Goal: Task Accomplishment & Management: Manage account settings

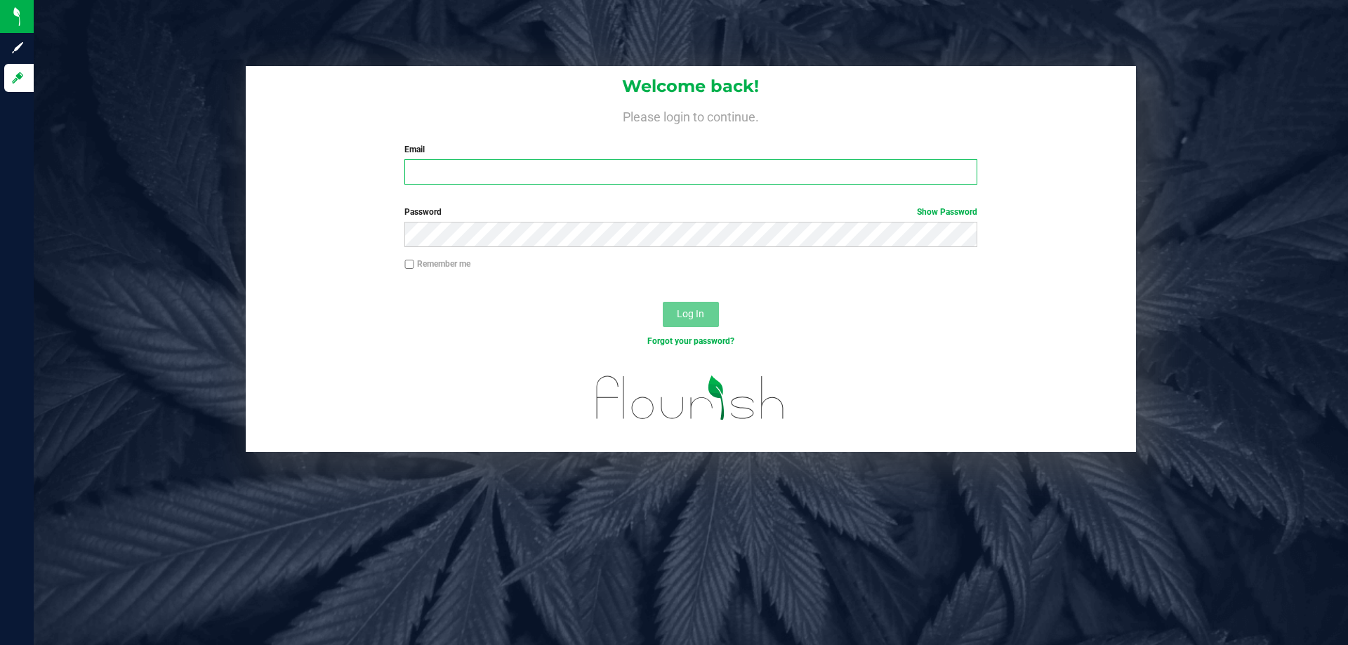
click at [461, 185] on input "Email" at bounding box center [690, 171] width 572 height 25
type input "[EMAIL_ADDRESS][DOMAIN_NAME]"
click at [663, 302] on button "Log In" at bounding box center [691, 314] width 56 height 25
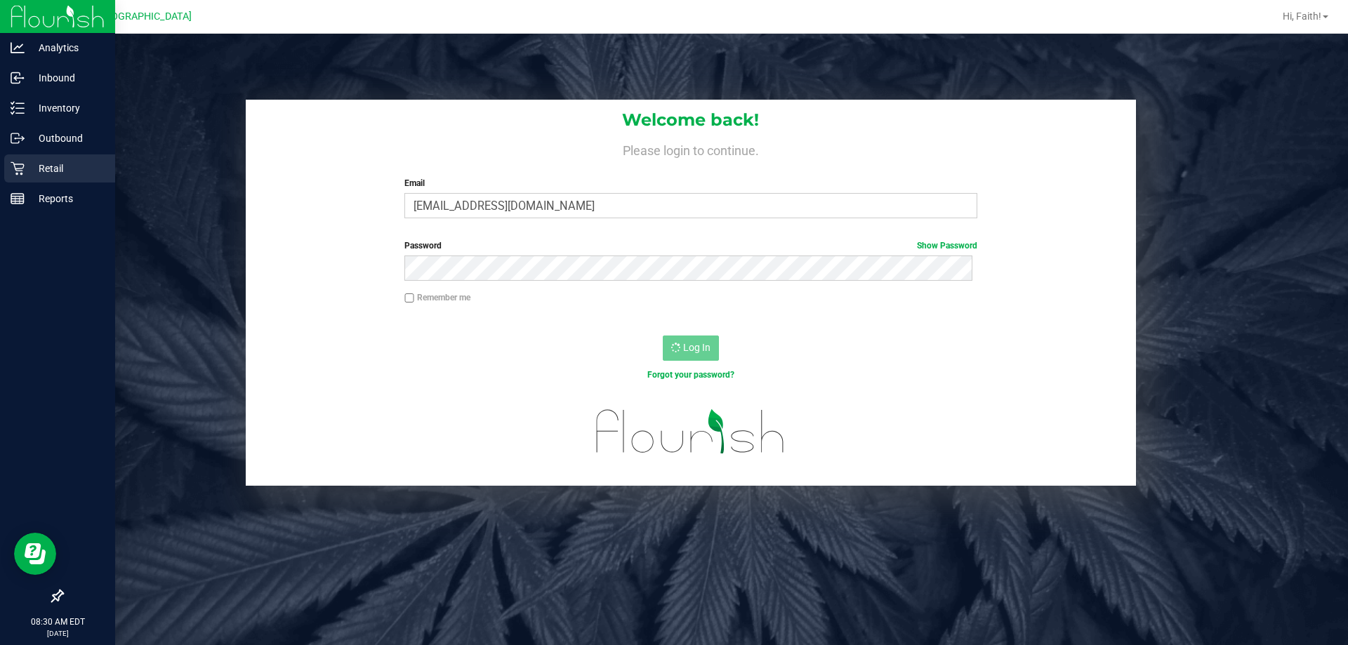
click at [19, 176] on div "Retail" at bounding box center [59, 168] width 111 height 28
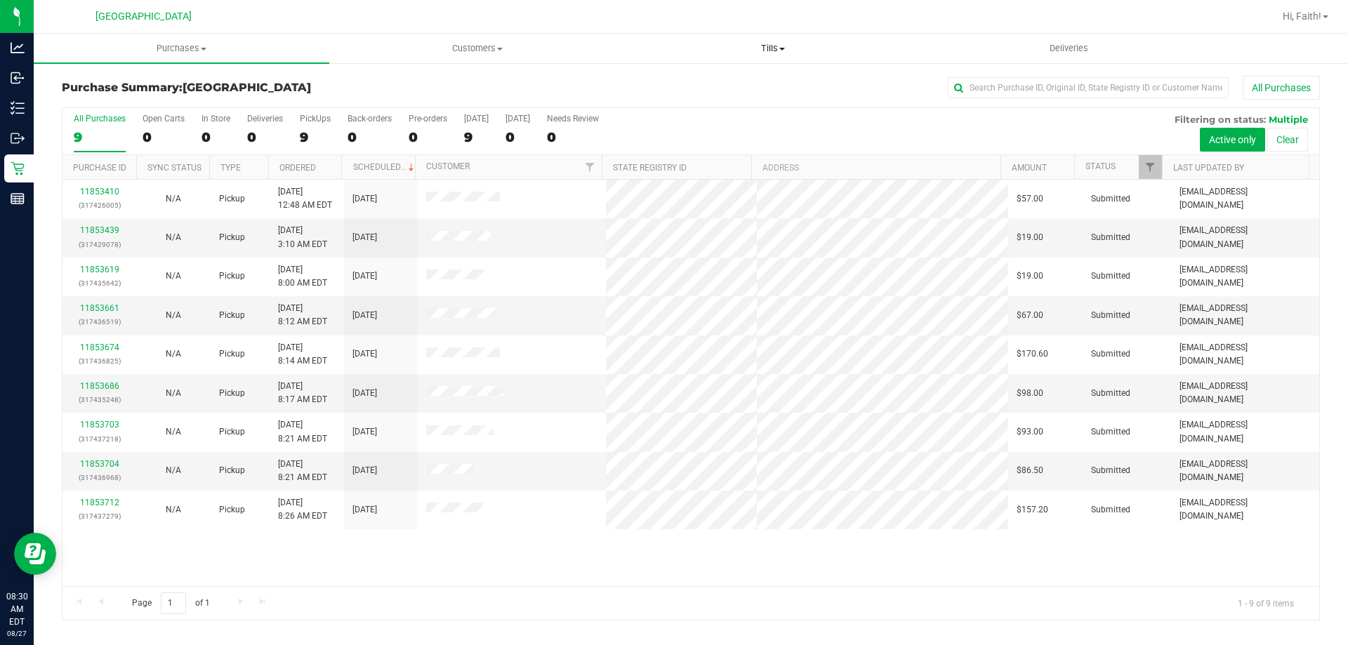
click at [768, 46] on span "Tills" at bounding box center [772, 48] width 294 height 13
click at [717, 79] on span "Manage tills" at bounding box center [672, 85] width 95 height 12
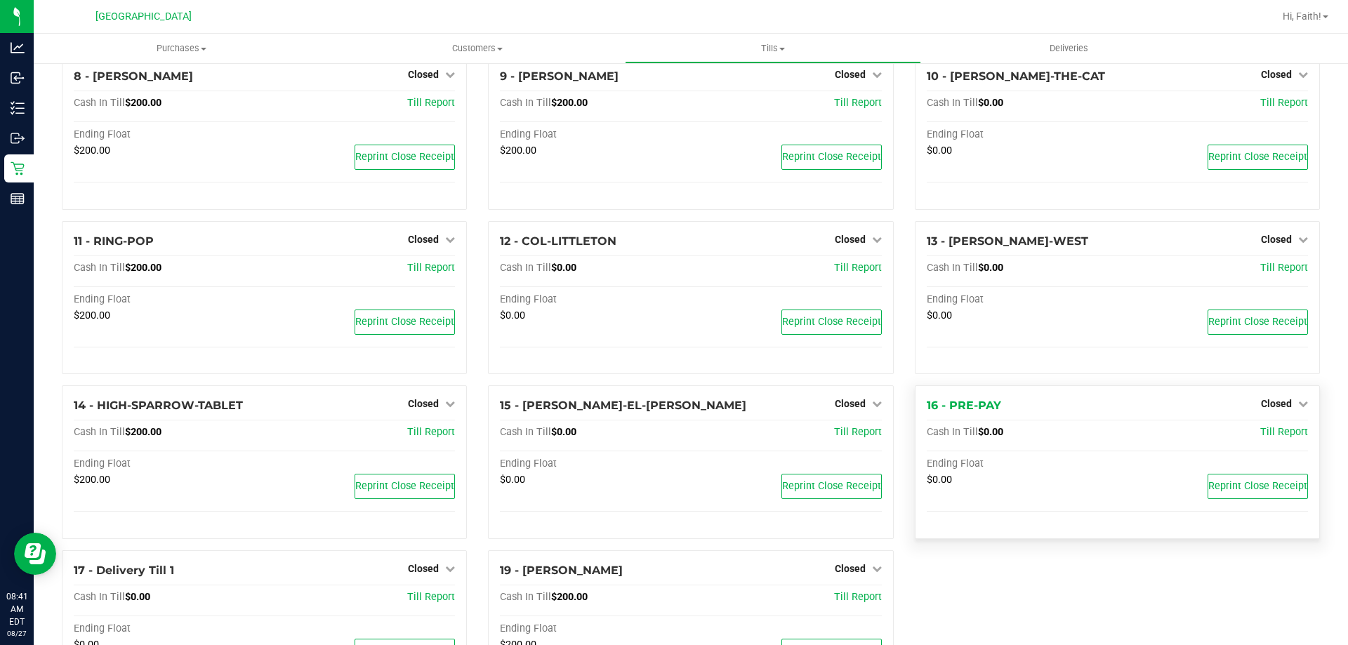
scroll to position [508, 0]
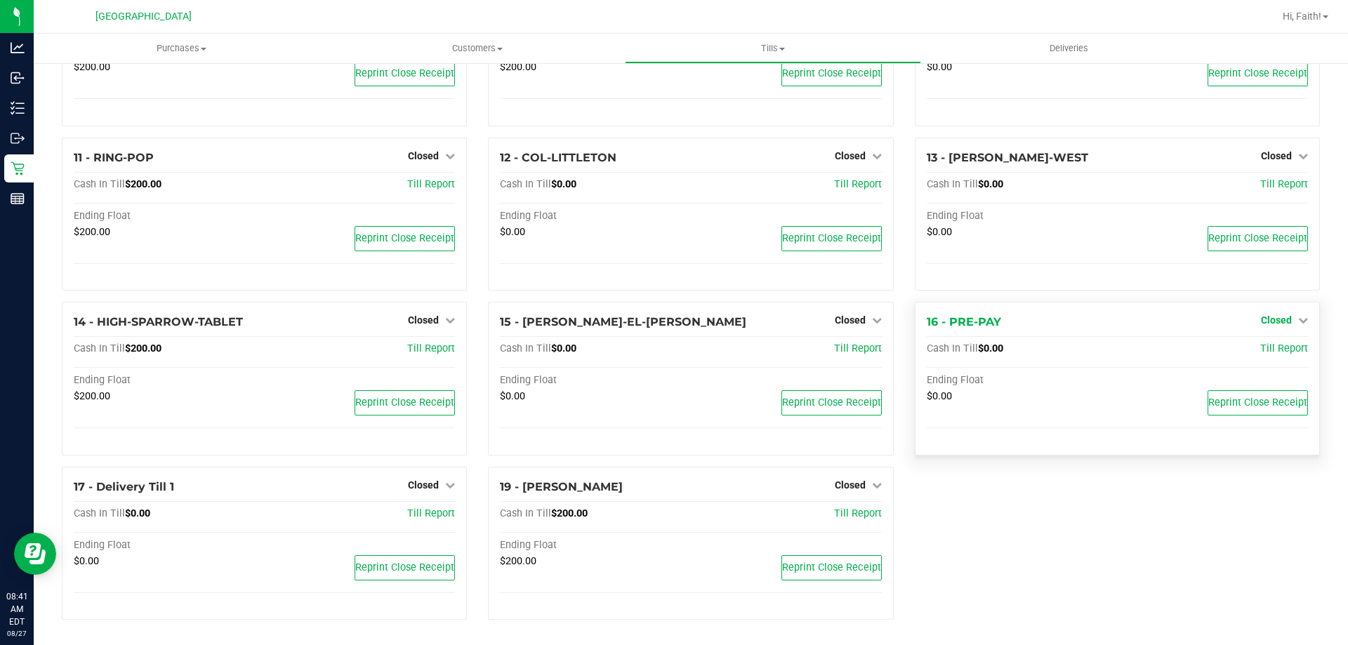
click at [1278, 316] on span "Closed" at bounding box center [1276, 319] width 31 height 11
click at [1270, 346] on link "Open Till" at bounding box center [1275, 349] width 37 height 11
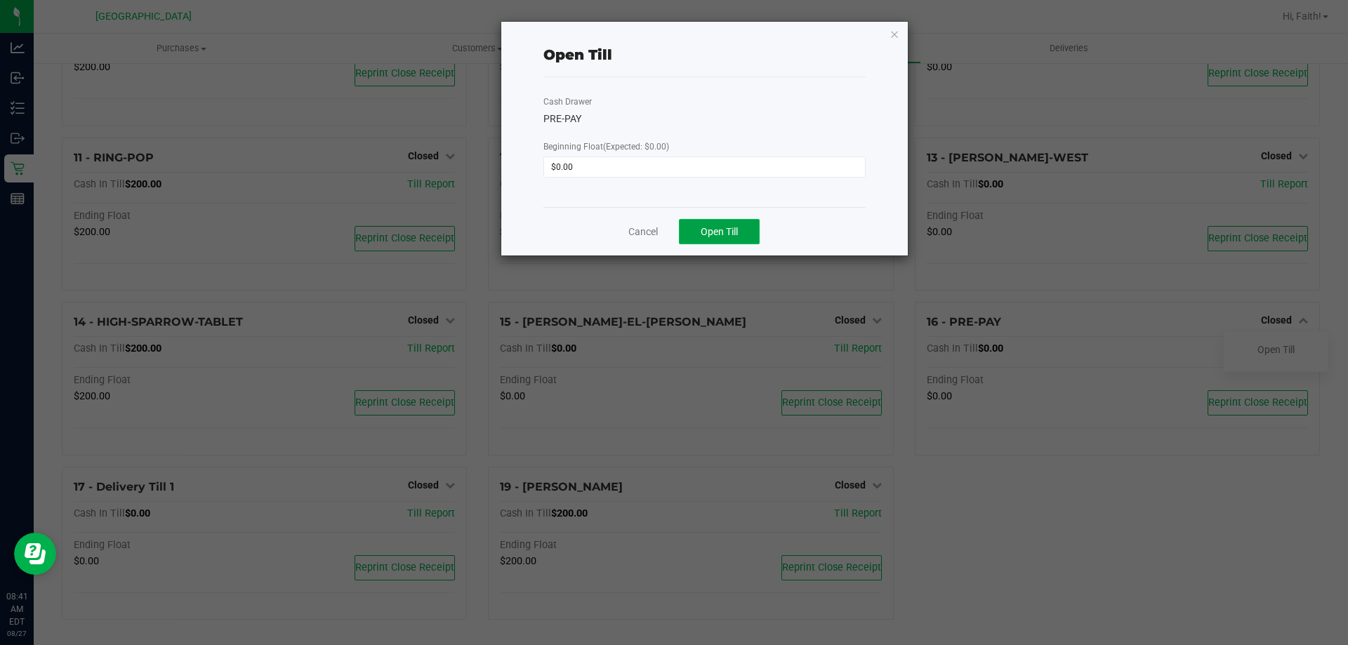
click at [712, 237] on span "Open Till" at bounding box center [719, 231] width 37 height 11
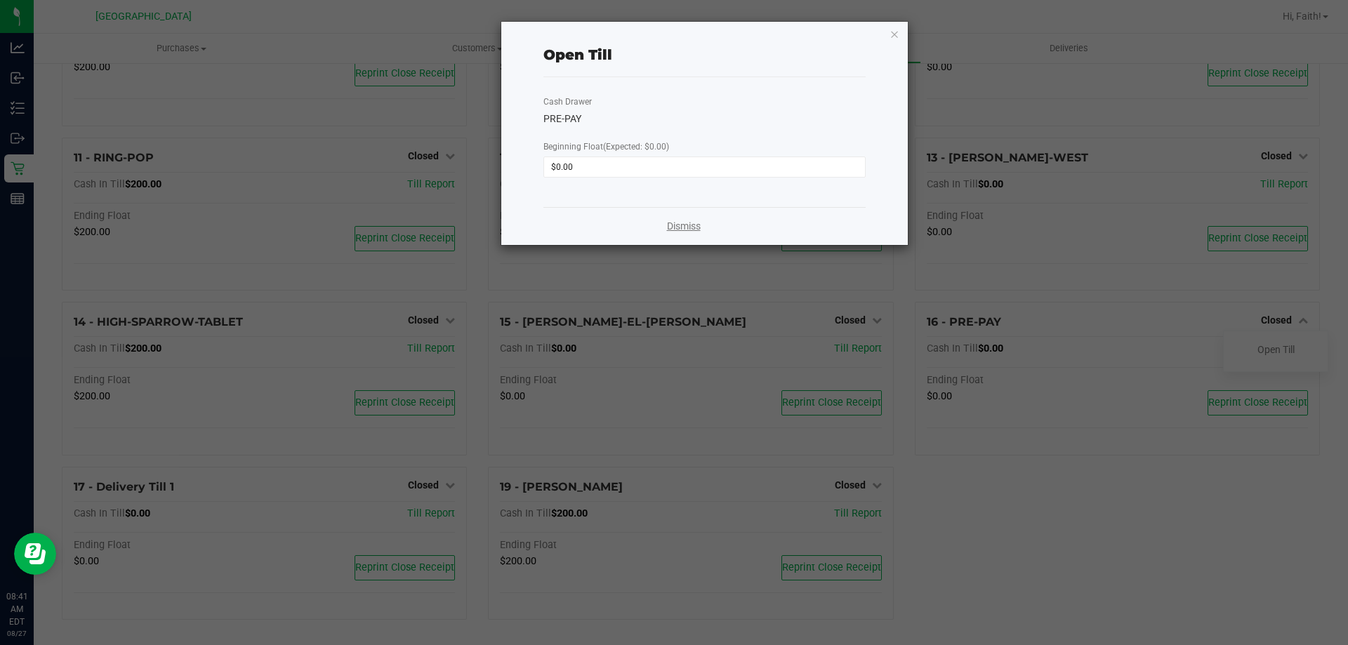
click at [667, 225] on link "Dismiss" at bounding box center [684, 226] width 34 height 15
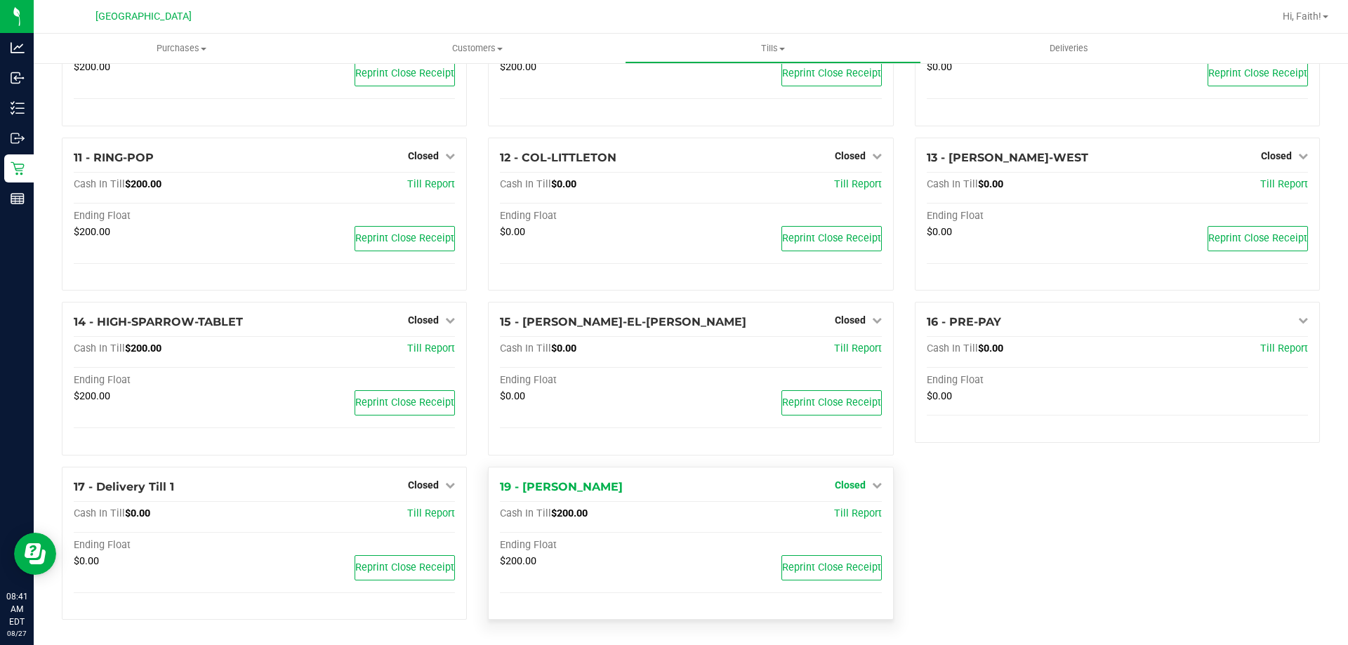
click at [853, 480] on span "Closed" at bounding box center [850, 484] width 31 height 11
click at [858, 518] on link "Open Till" at bounding box center [849, 513] width 37 height 11
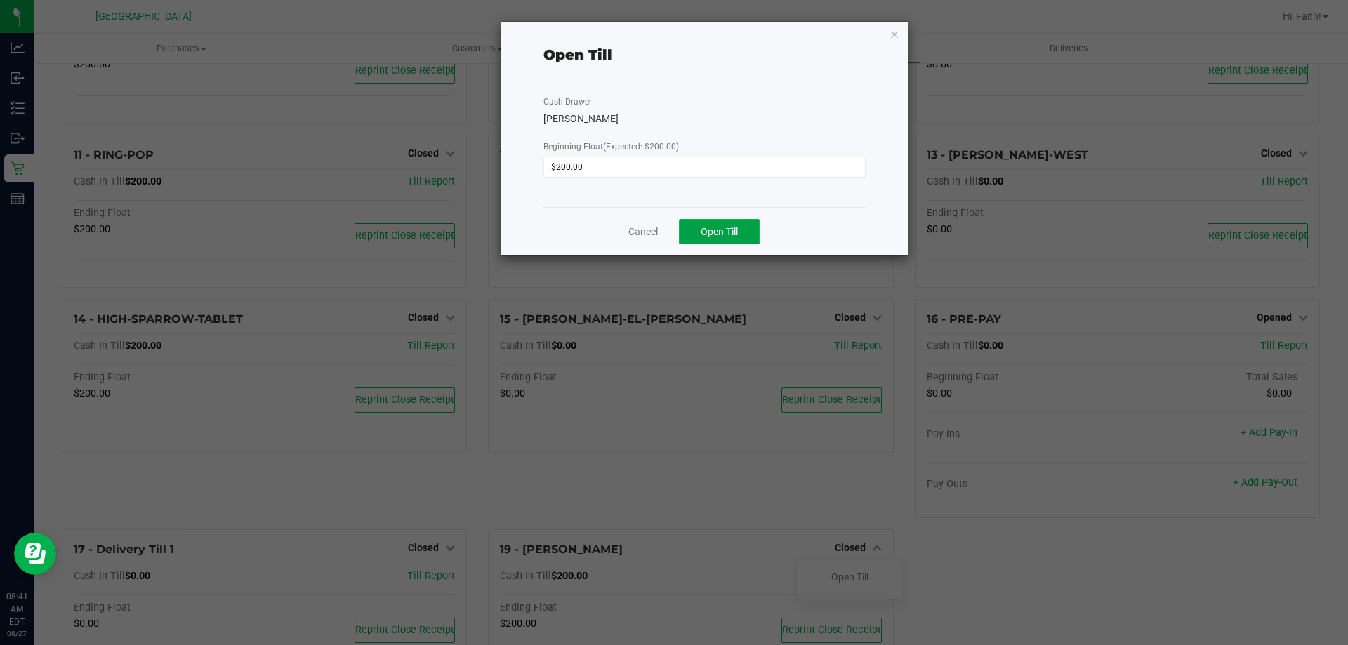
click at [724, 222] on button "Open Till" at bounding box center [719, 231] width 81 height 25
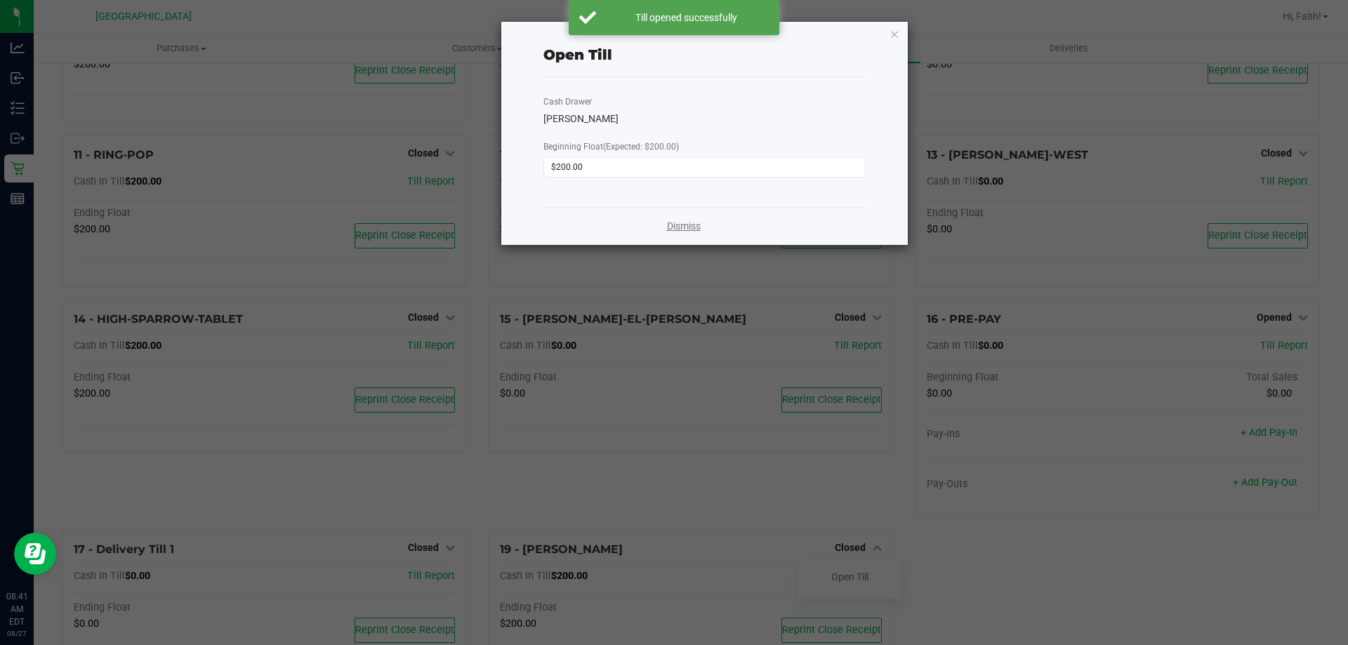
click at [677, 222] on link "Dismiss" at bounding box center [684, 226] width 34 height 15
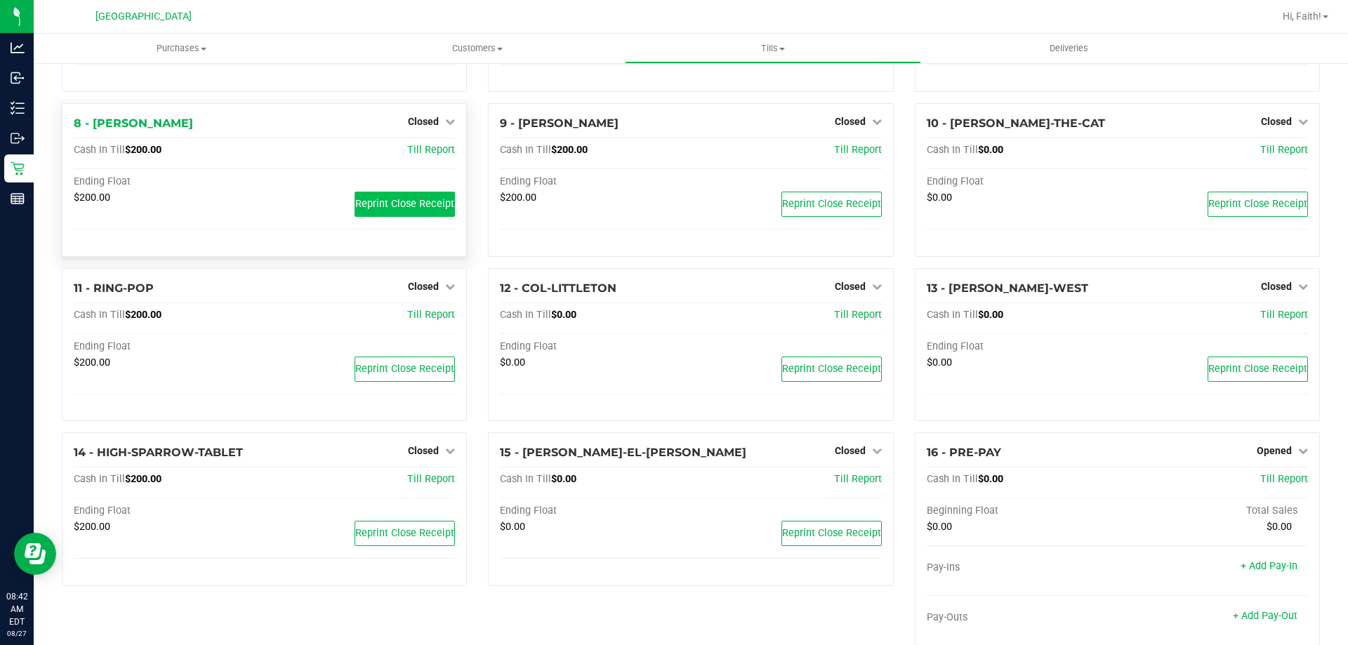
scroll to position [297, 0]
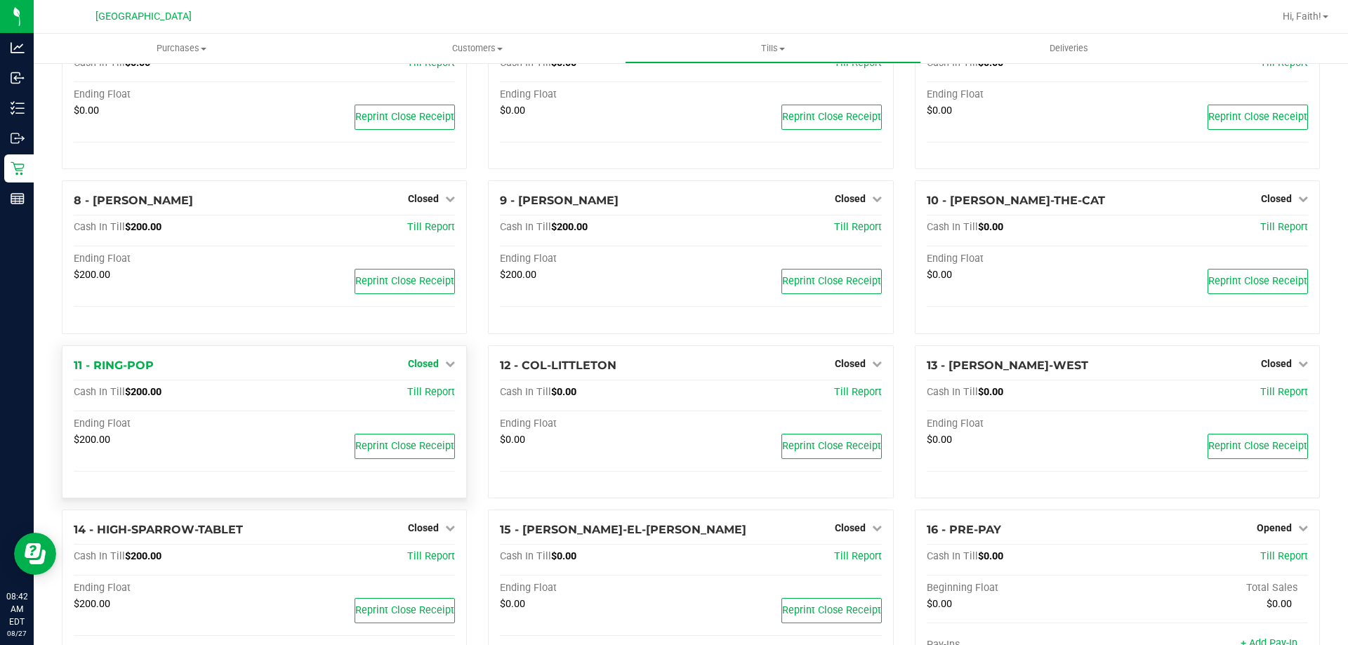
click at [430, 362] on span "Closed" at bounding box center [423, 363] width 31 height 11
click at [423, 396] on link "Open Till" at bounding box center [422, 392] width 37 height 11
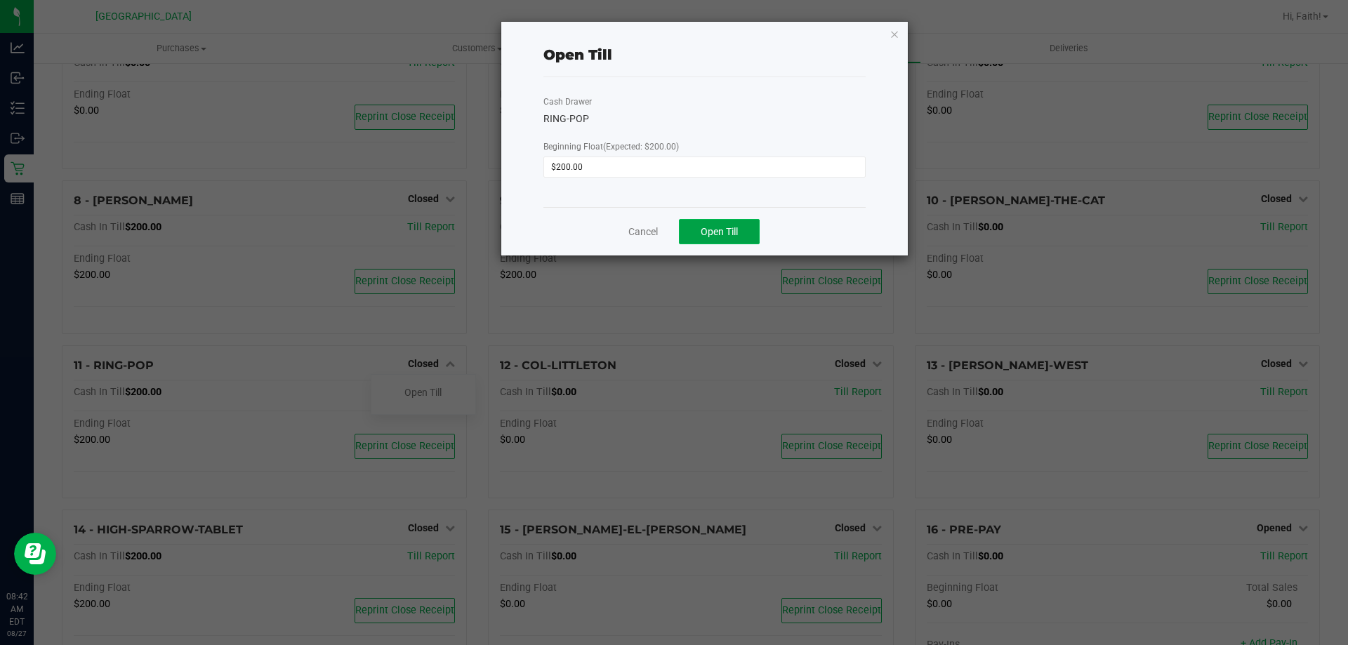
click at [734, 231] on span "Open Till" at bounding box center [719, 231] width 37 height 11
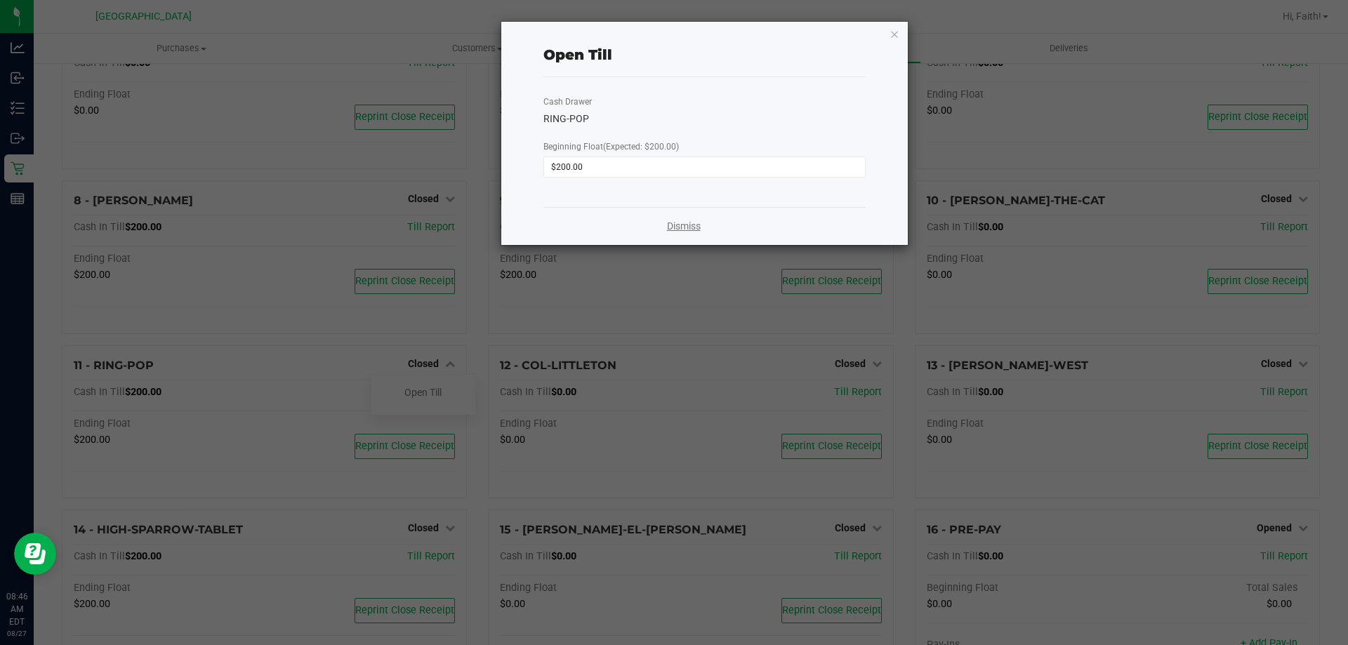
click at [677, 225] on link "Dismiss" at bounding box center [684, 226] width 34 height 15
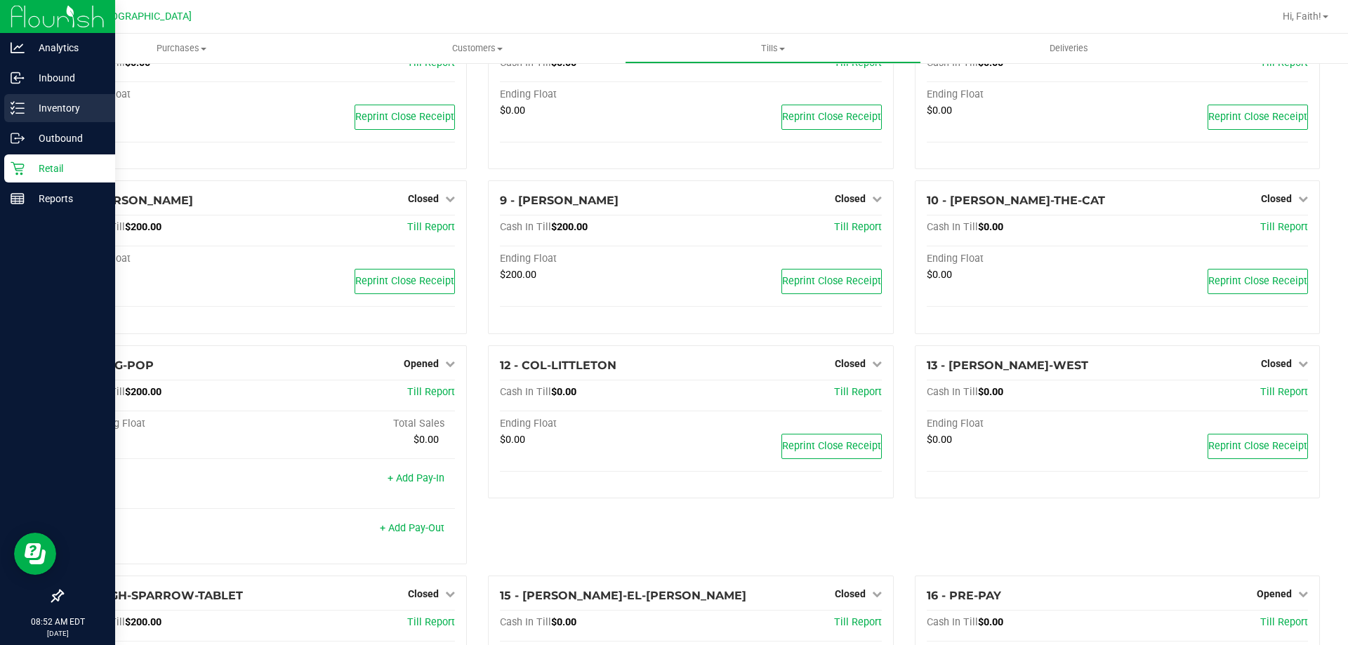
click at [37, 114] on p "Inventory" at bounding box center [67, 108] width 84 height 17
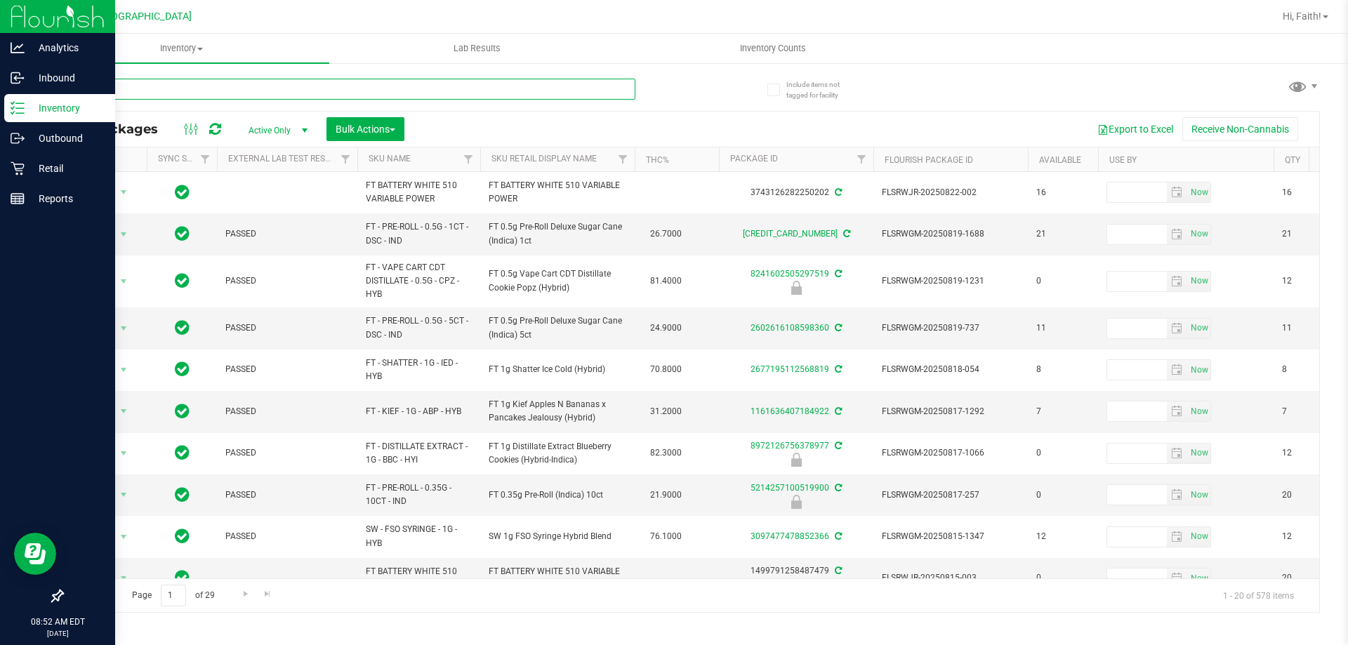
click at [376, 88] on input "text" at bounding box center [349, 89] width 574 height 21
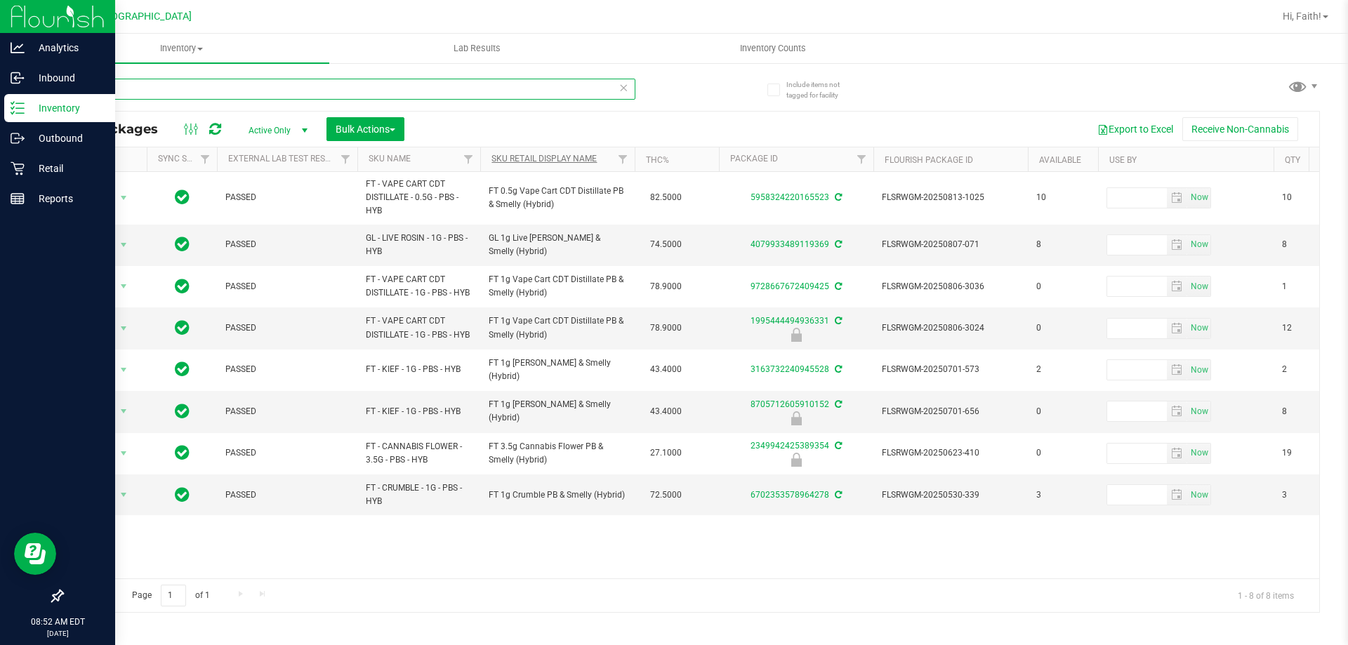
type input "pbs"
click at [526, 158] on link "Sku Retail Display Name" at bounding box center [543, 159] width 105 height 10
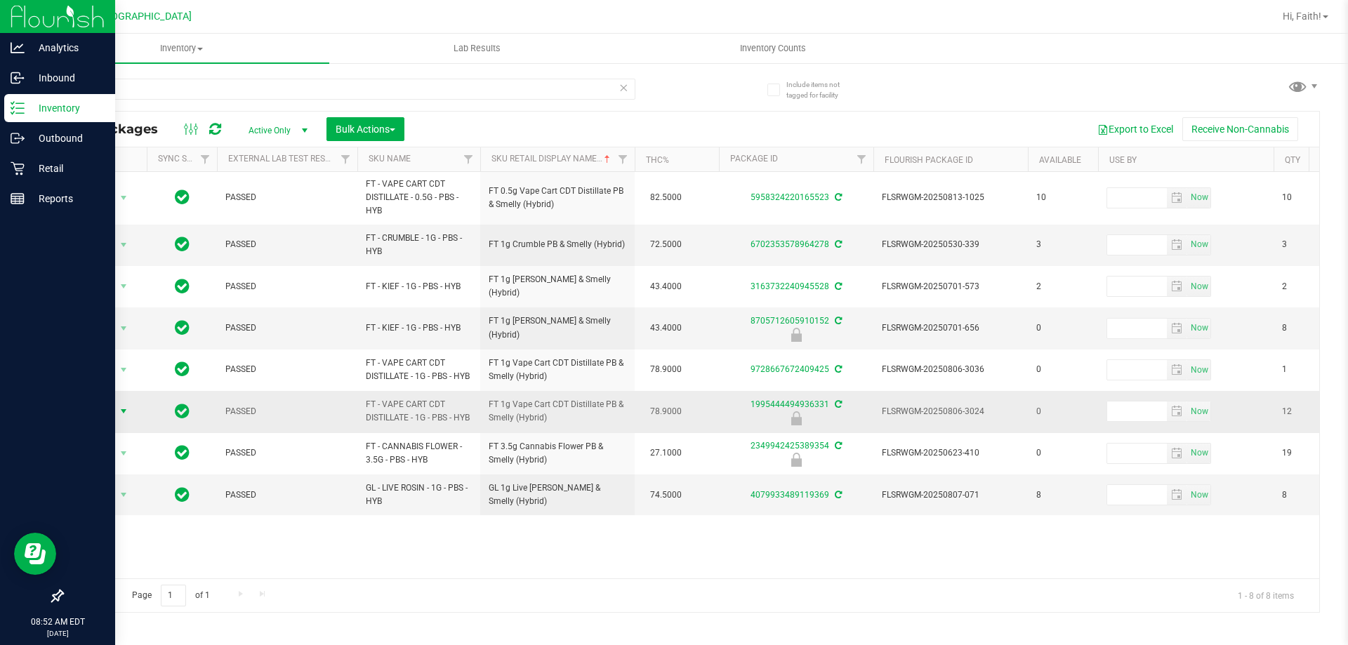
click at [97, 417] on span "Action" at bounding box center [96, 412] width 38 height 20
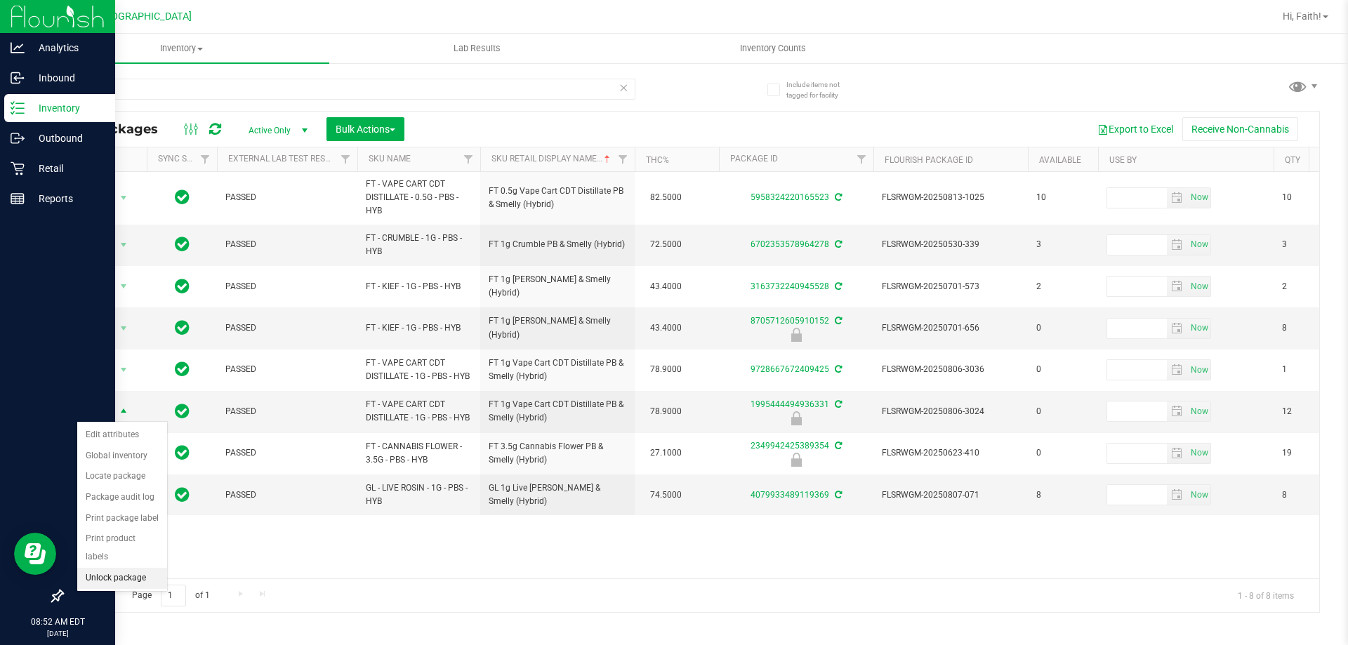
click at [115, 568] on li "Unlock package" at bounding box center [122, 578] width 90 height 21
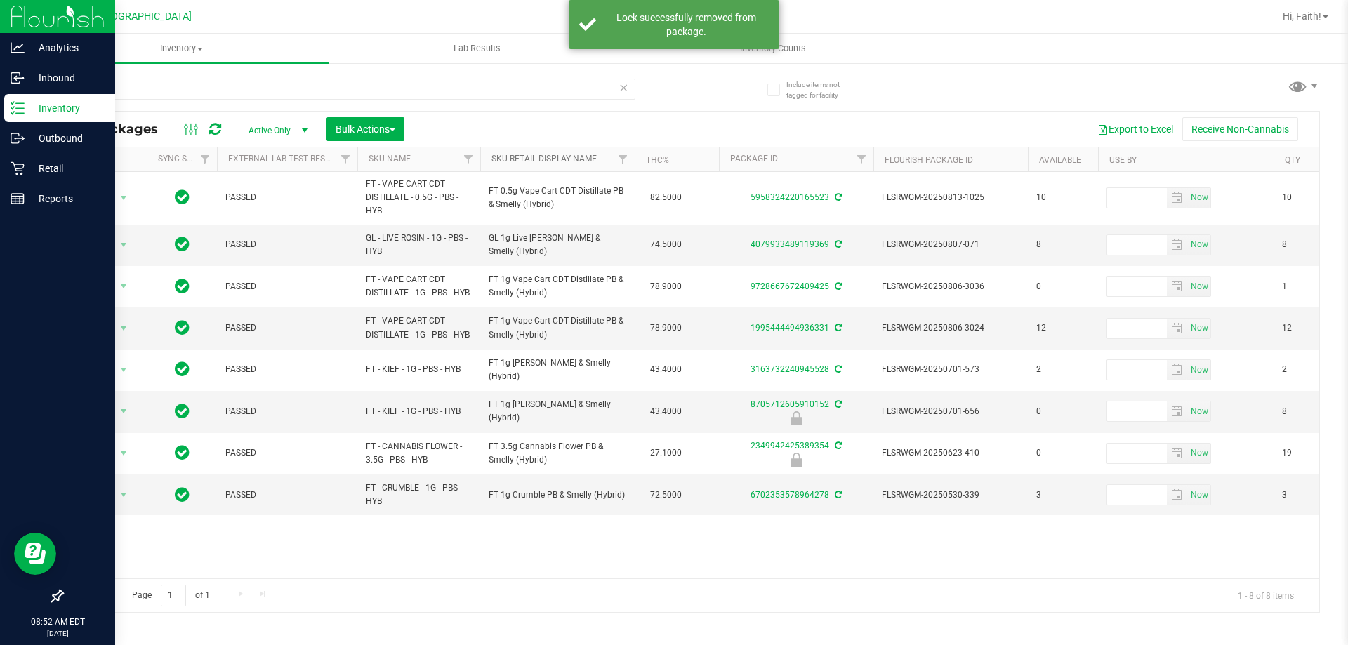
click at [565, 159] on link "Sku Retail Display Name" at bounding box center [543, 159] width 105 height 10
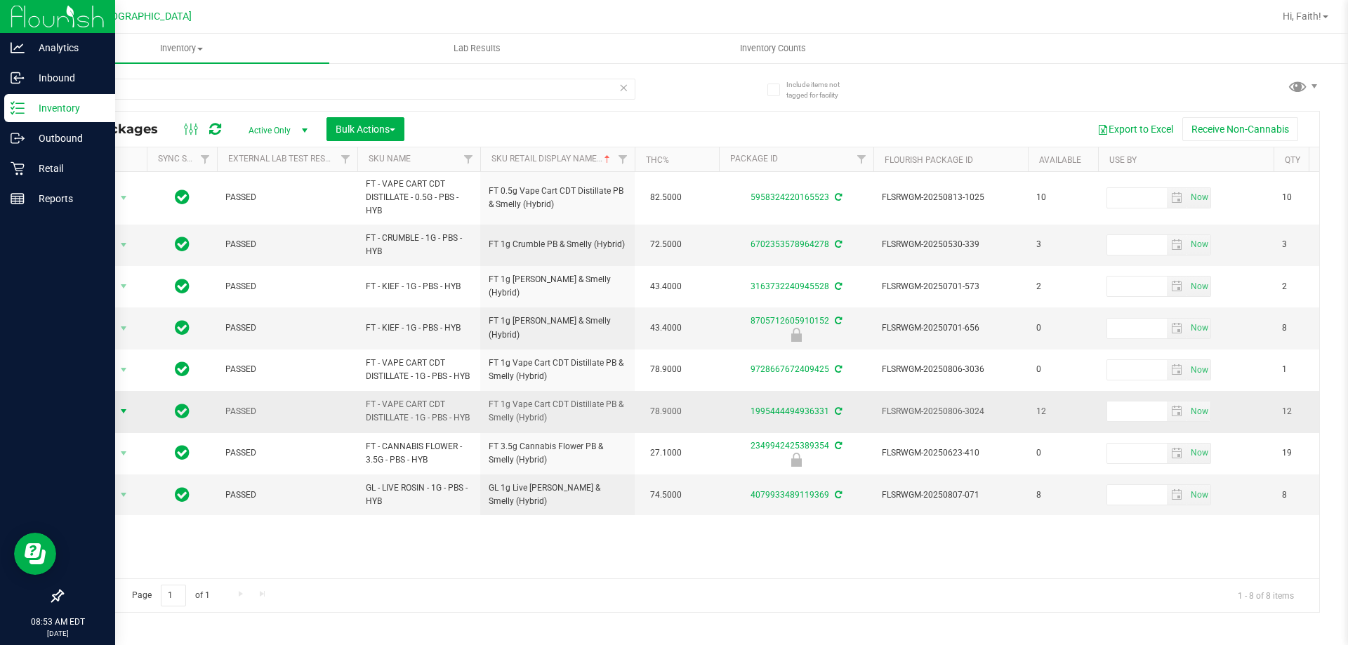
click at [117, 414] on span "select" at bounding box center [124, 412] width 18 height 20
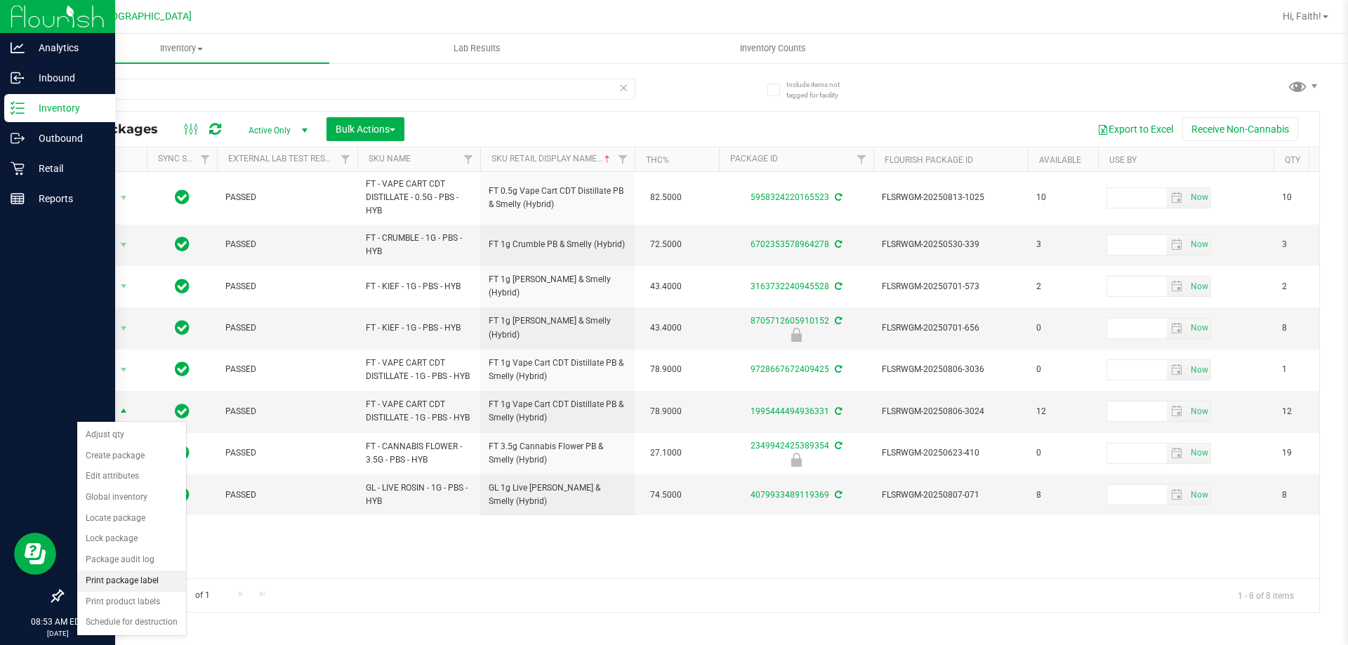
click at [136, 586] on li "Print package label" at bounding box center [131, 581] width 109 height 21
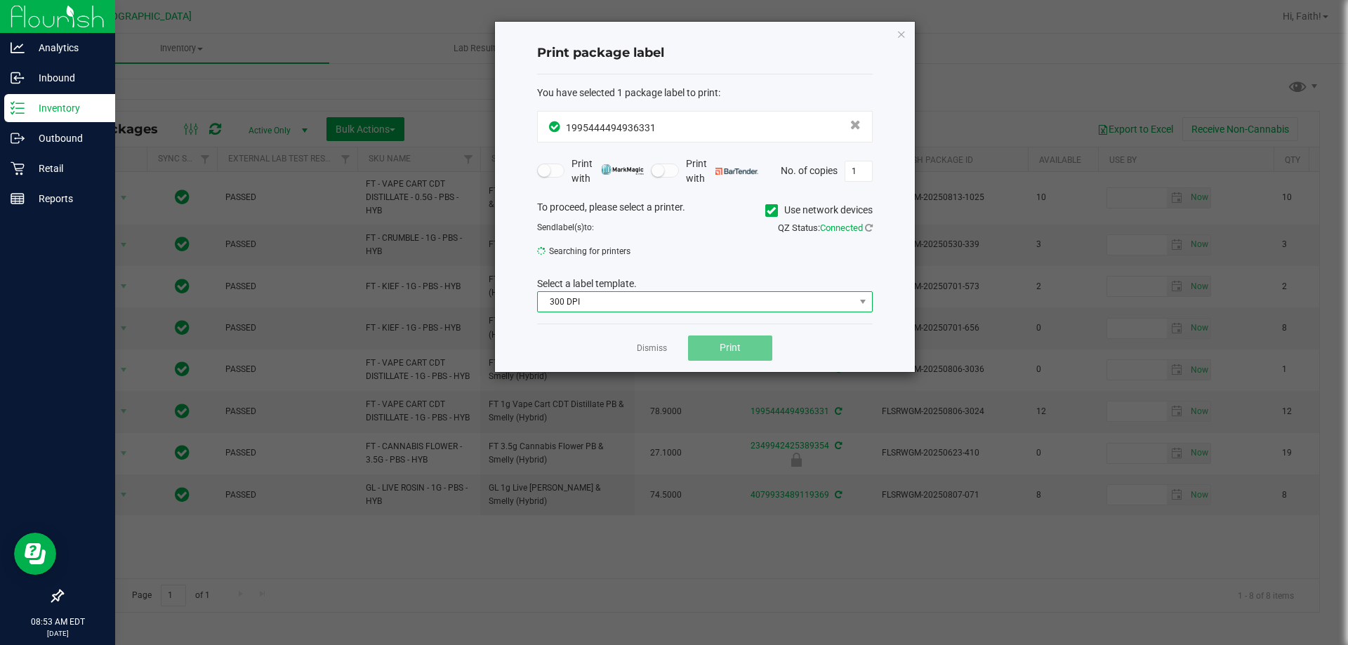
click at [628, 296] on span "300 DPI" at bounding box center [696, 302] width 317 height 20
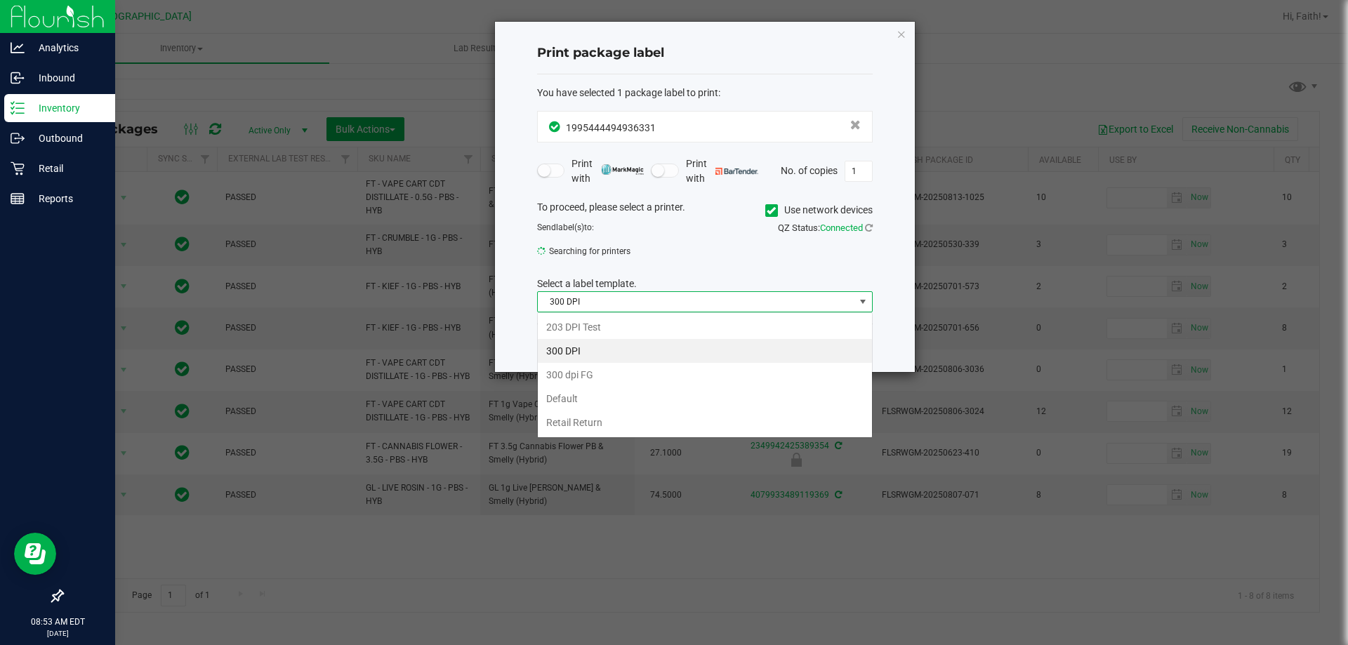
scroll to position [21, 336]
click at [578, 314] on div "203 DPI Test 300 DPI 300 dpi FG Default Retail Return" at bounding box center [705, 375] width 336 height 126
click at [574, 322] on li "203 DPI Test" at bounding box center [705, 327] width 334 height 24
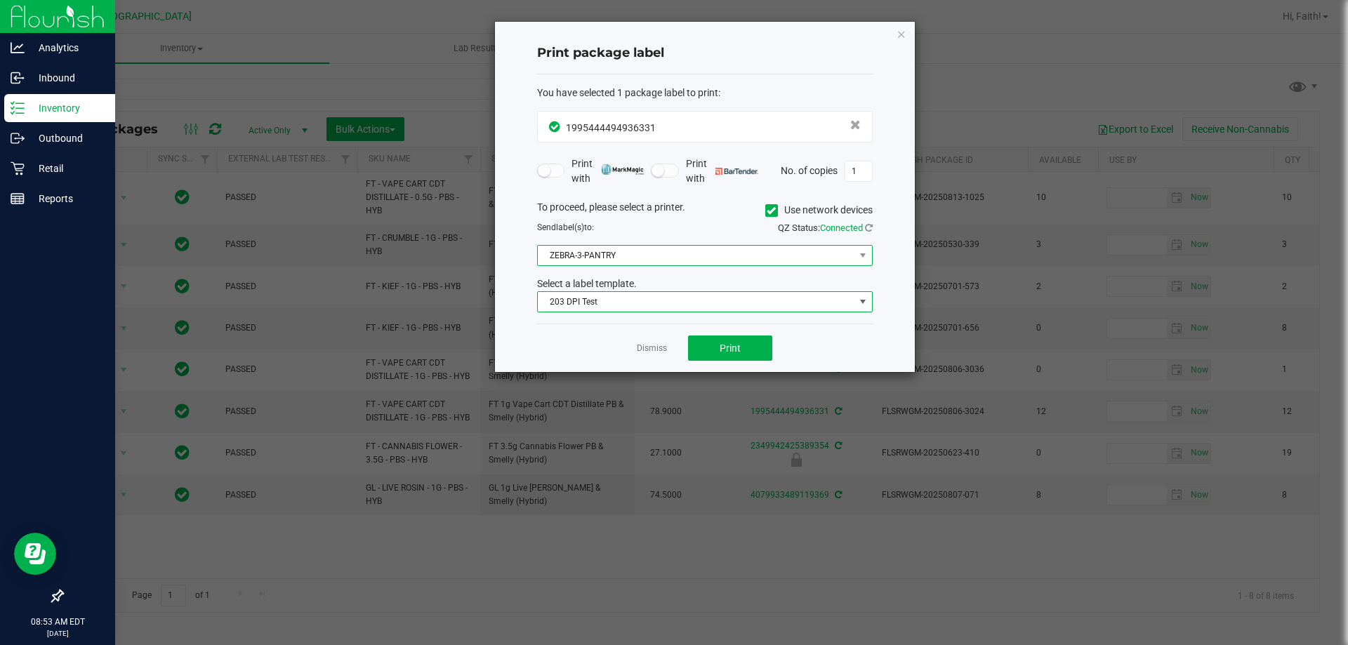
click at [564, 266] on span "ZEBRA-3-PANTRY" at bounding box center [705, 255] width 336 height 21
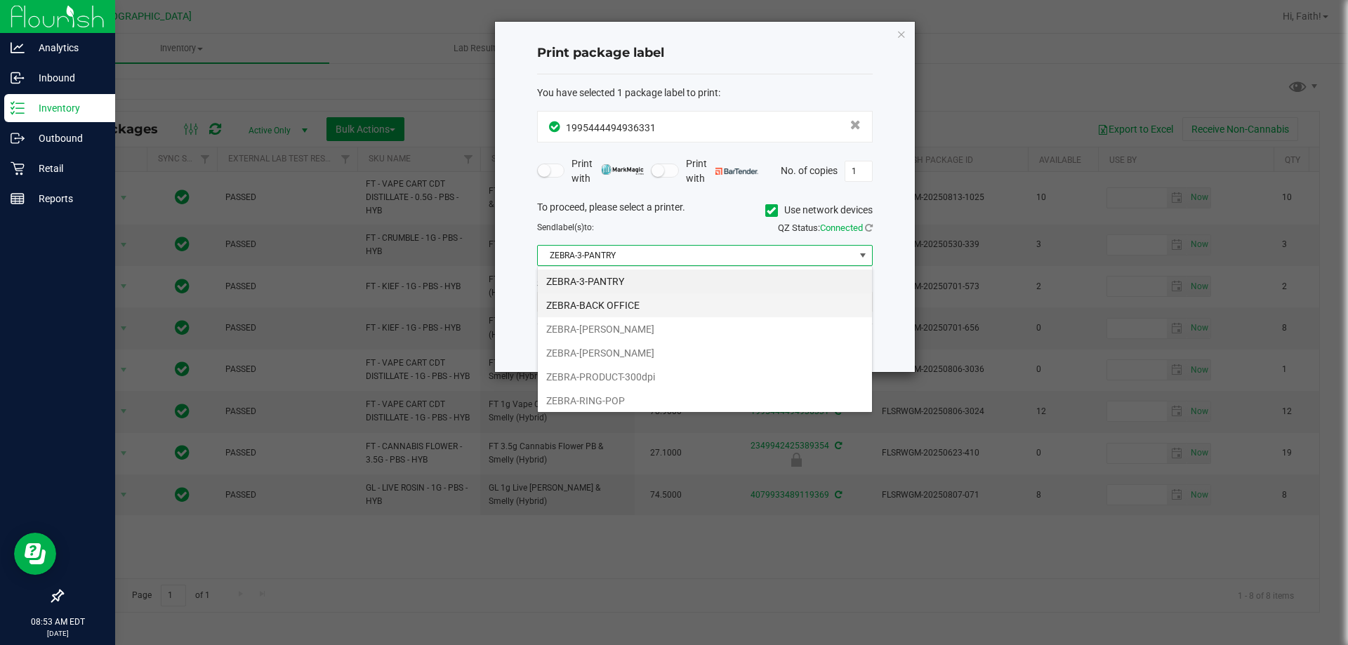
click at [609, 307] on li "ZEBRA-BACK OFFICE" at bounding box center [705, 305] width 334 height 24
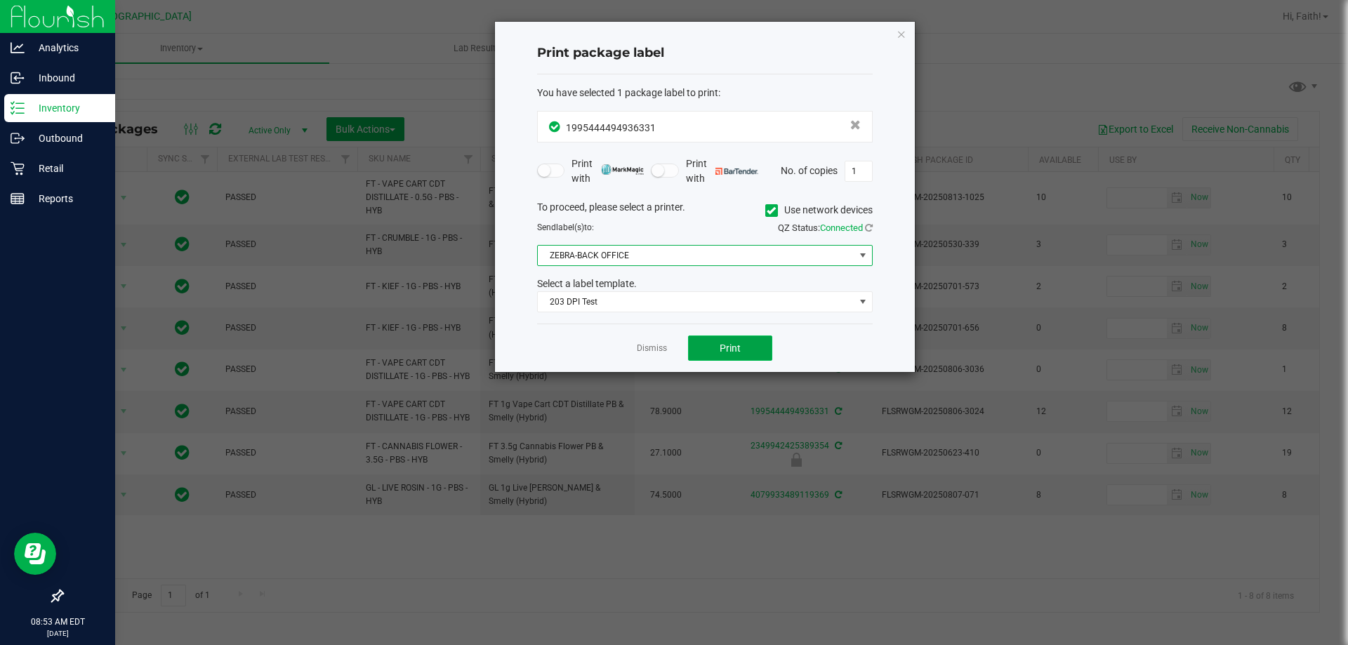
click at [736, 345] on span "Print" at bounding box center [730, 348] width 21 height 11
click at [899, 32] on icon "button" at bounding box center [901, 33] width 10 height 17
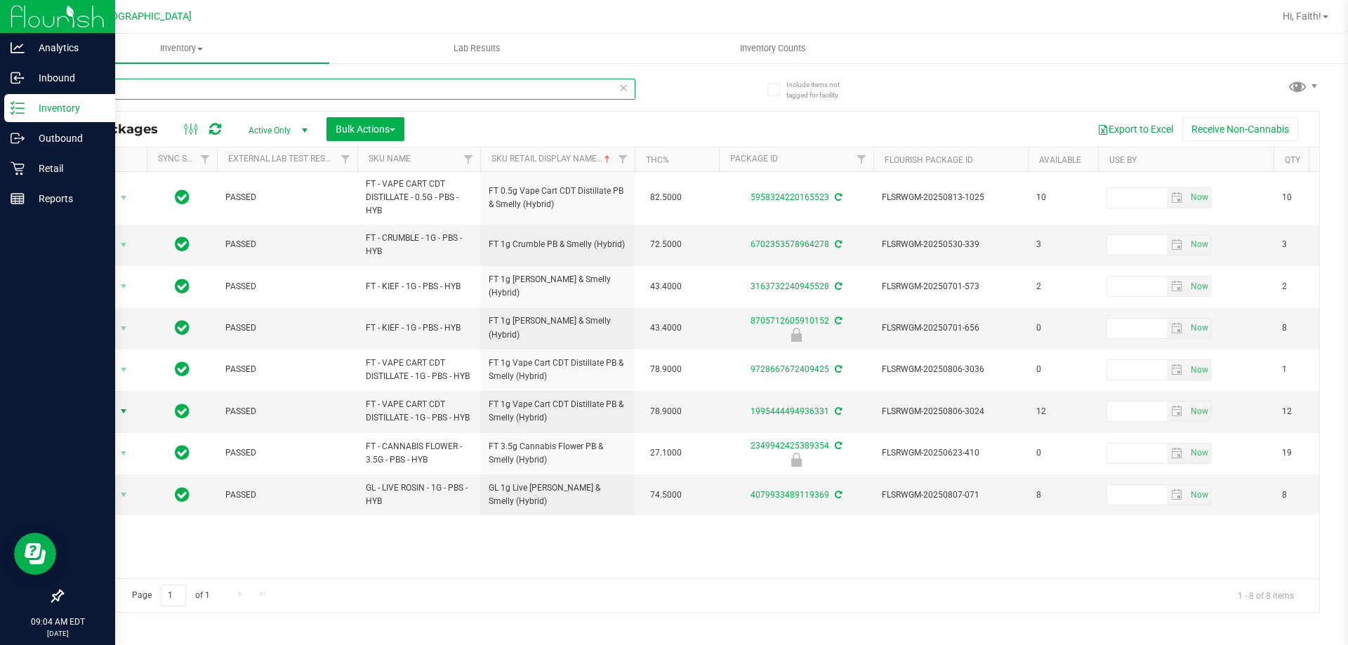
click at [410, 88] on input "pbs" at bounding box center [349, 89] width 574 height 21
type input "p"
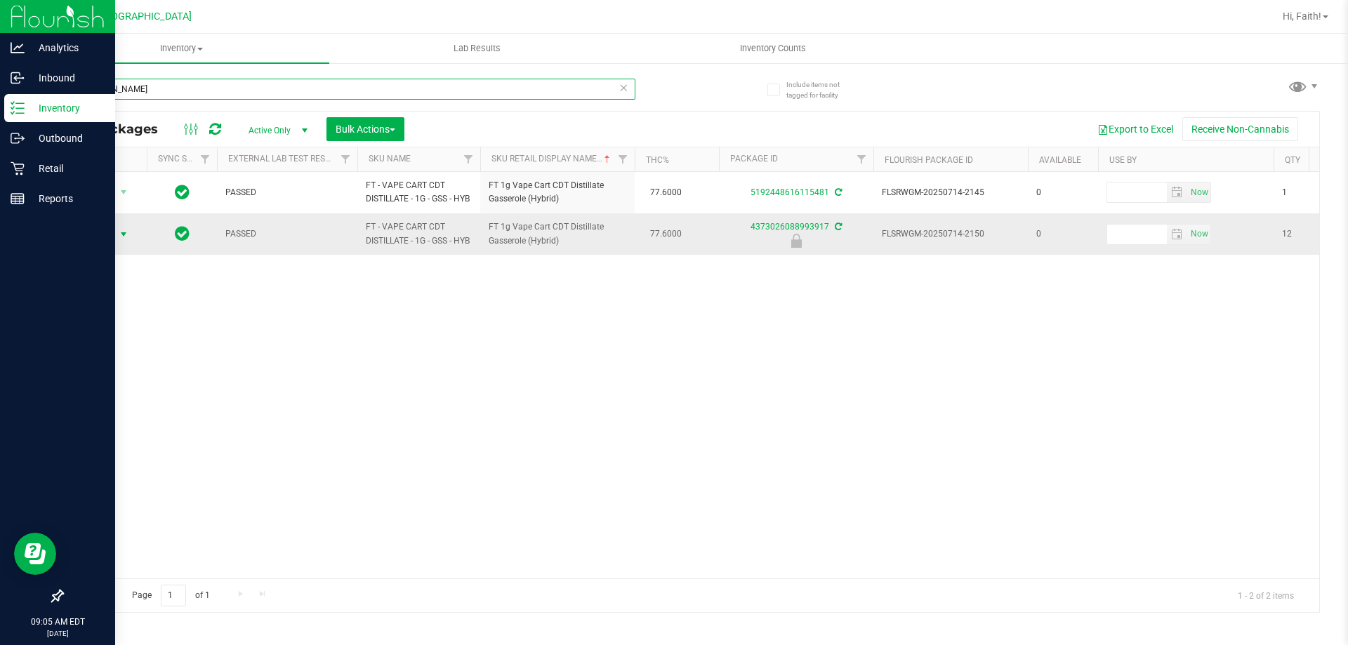
type input "[PERSON_NAME]"
click at [93, 232] on span "Action" at bounding box center [96, 235] width 38 height 20
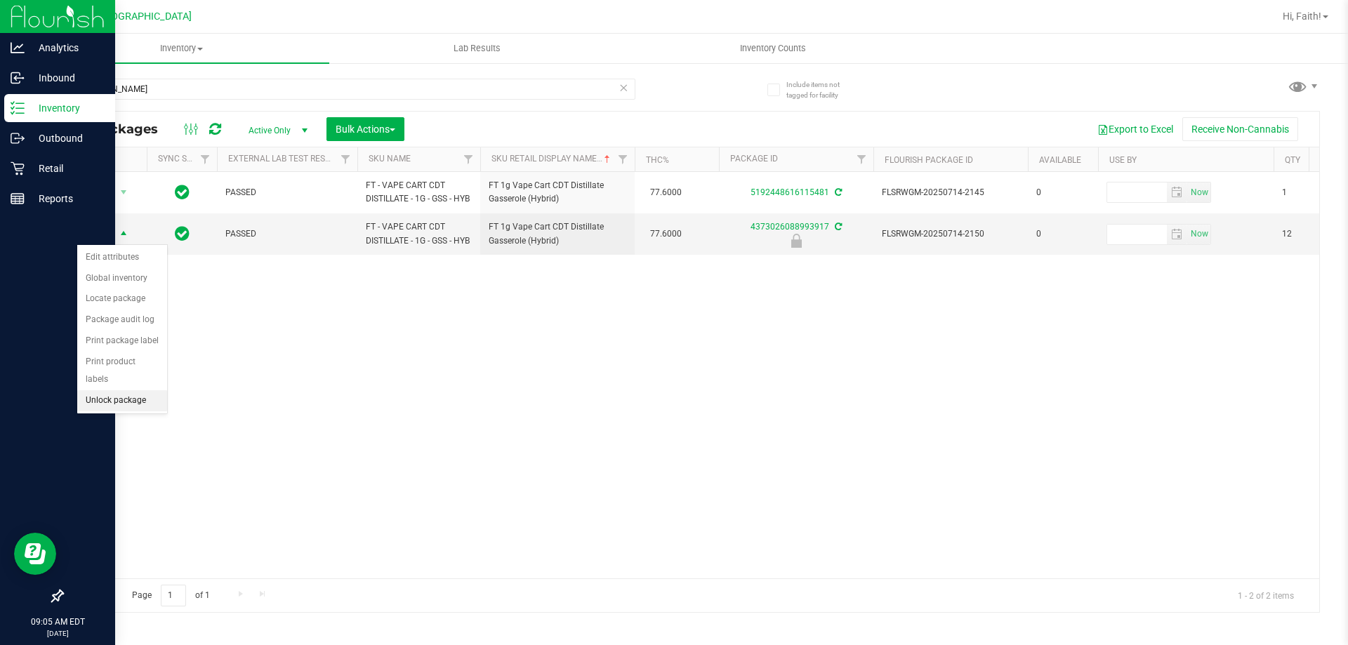
click at [125, 390] on li "Unlock package" at bounding box center [122, 400] width 90 height 21
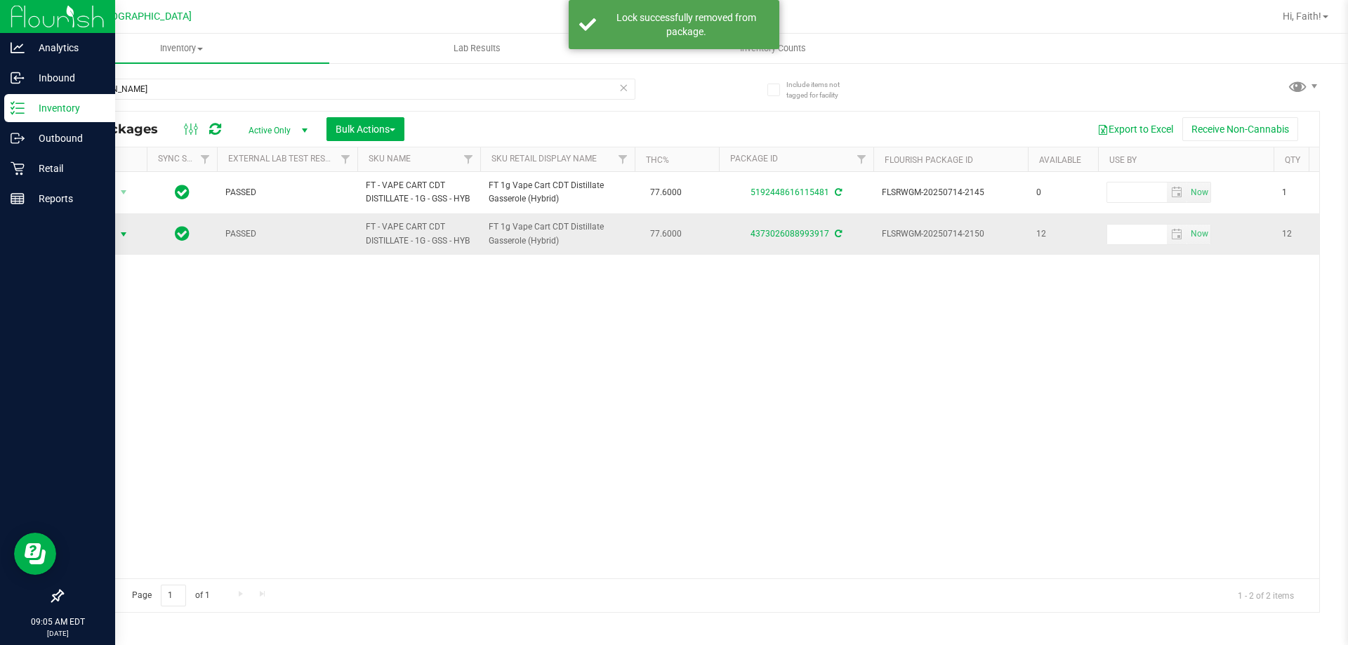
click at [102, 239] on span "Action" at bounding box center [96, 235] width 38 height 20
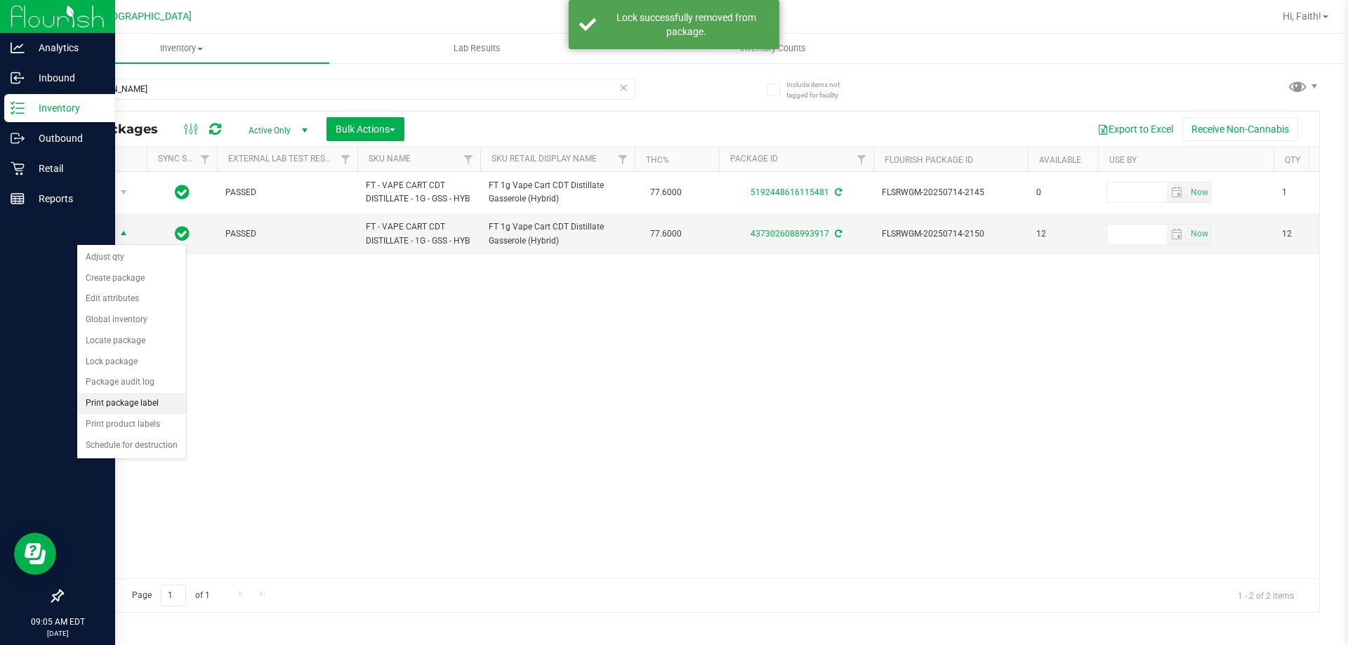
click at [116, 408] on li "Print package label" at bounding box center [131, 403] width 109 height 21
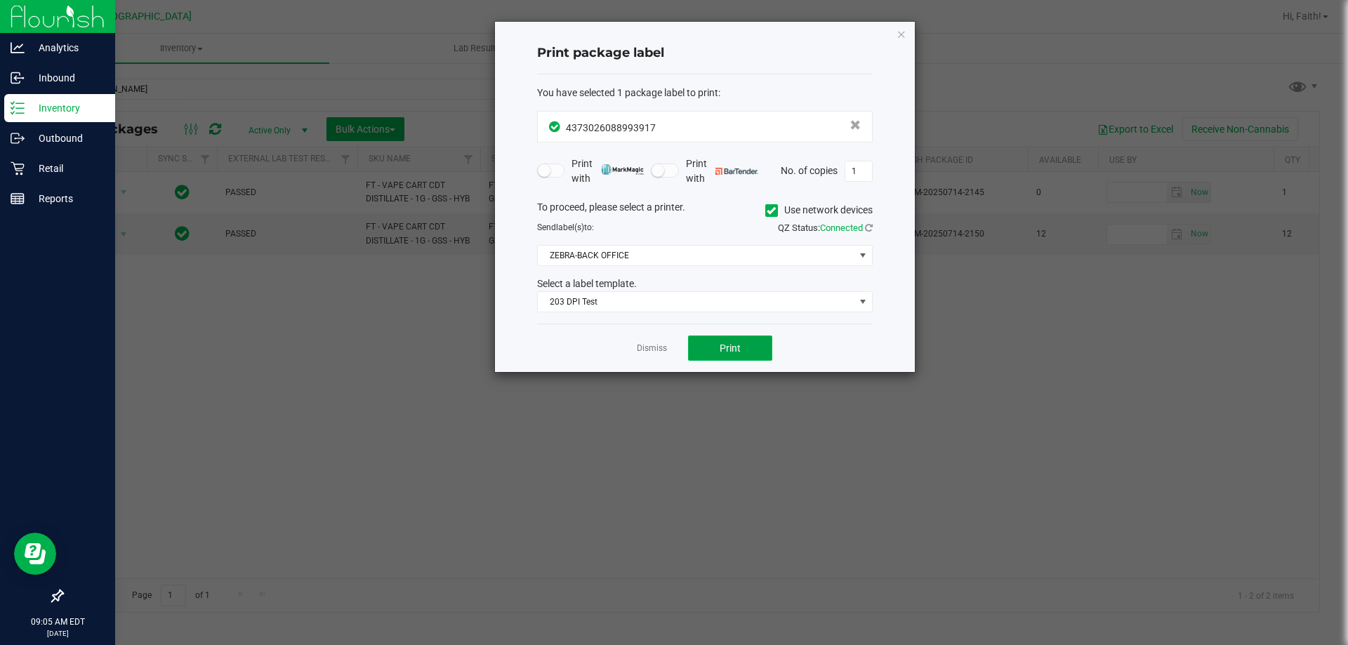
click at [734, 357] on button "Print" at bounding box center [730, 348] width 84 height 25
click at [898, 29] on icon "button" at bounding box center [901, 33] width 10 height 17
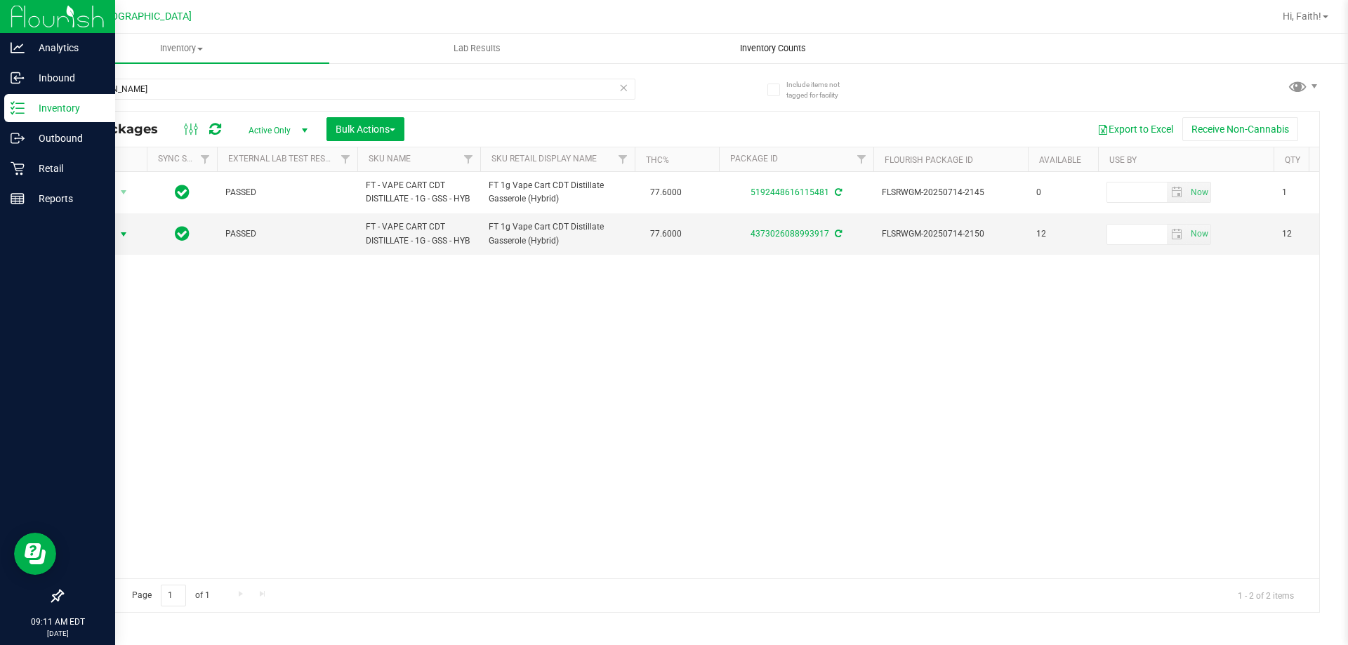
click at [767, 48] on span "Inventory Counts" at bounding box center [773, 48] width 104 height 13
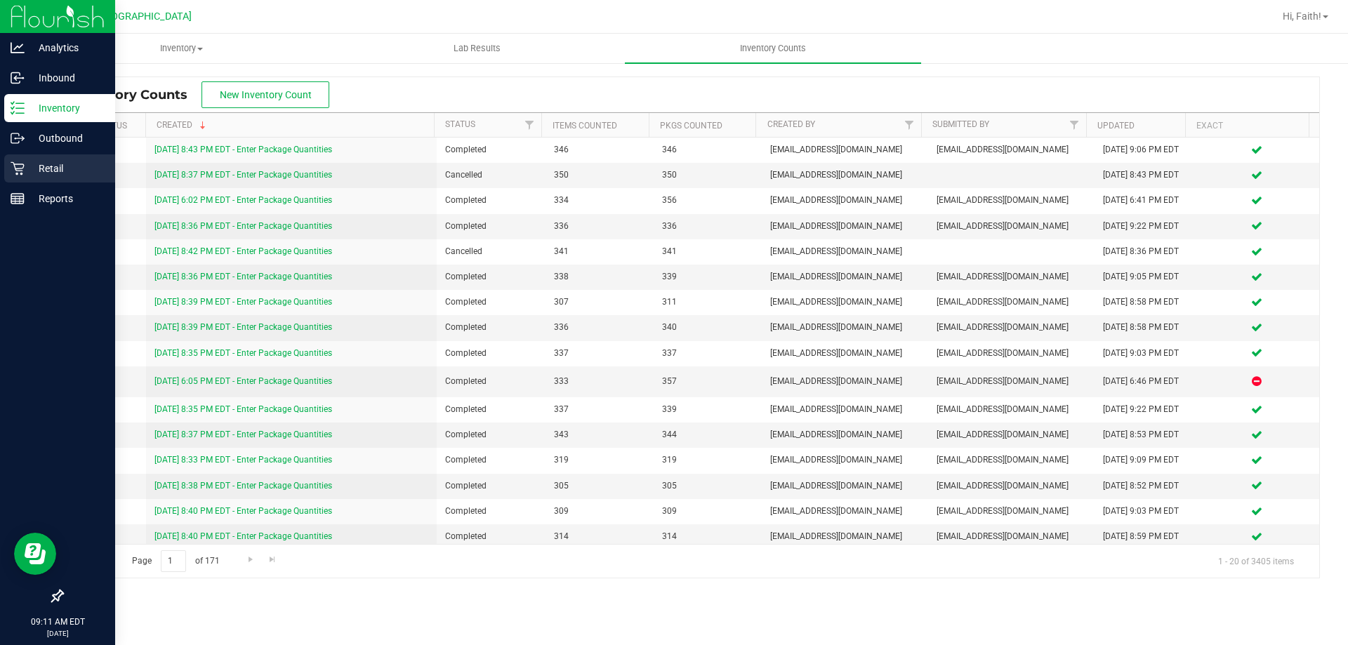
click at [18, 160] on div "Retail" at bounding box center [59, 168] width 111 height 28
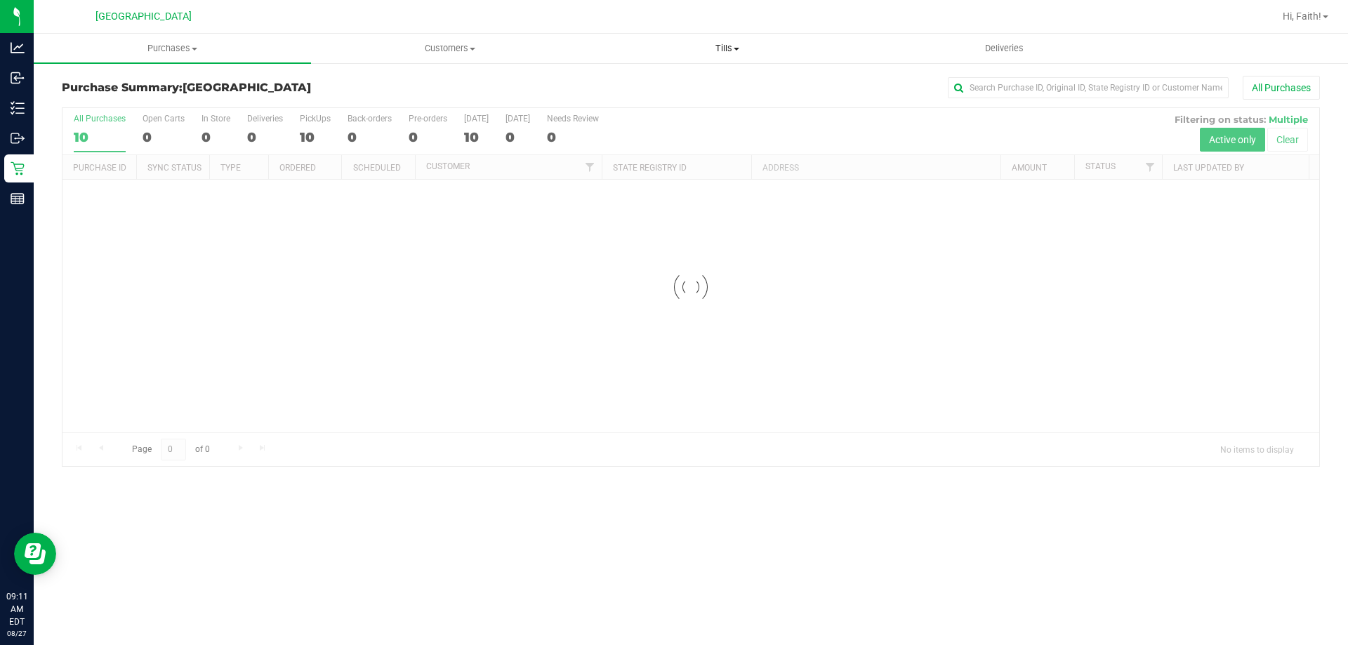
click at [736, 48] on span at bounding box center [737, 49] width 6 height 3
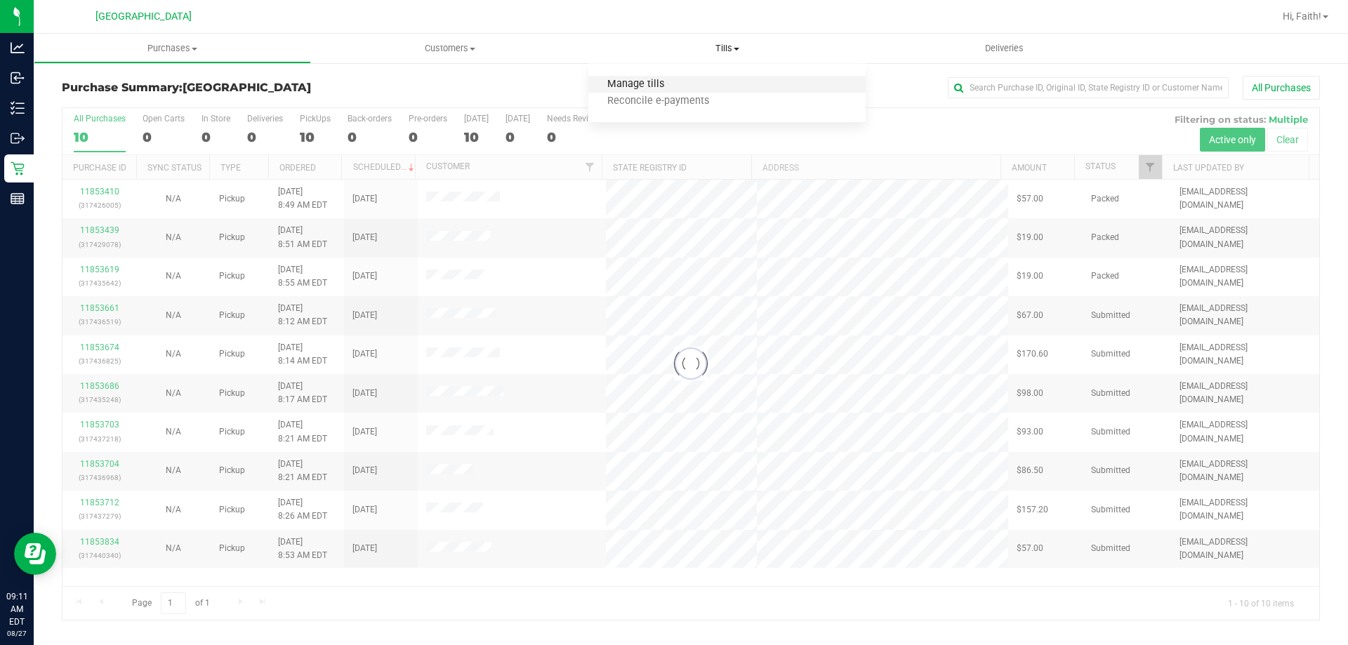
click at [669, 83] on span "Manage tills" at bounding box center [635, 85] width 95 height 12
